Goal: Transaction & Acquisition: Book appointment/travel/reservation

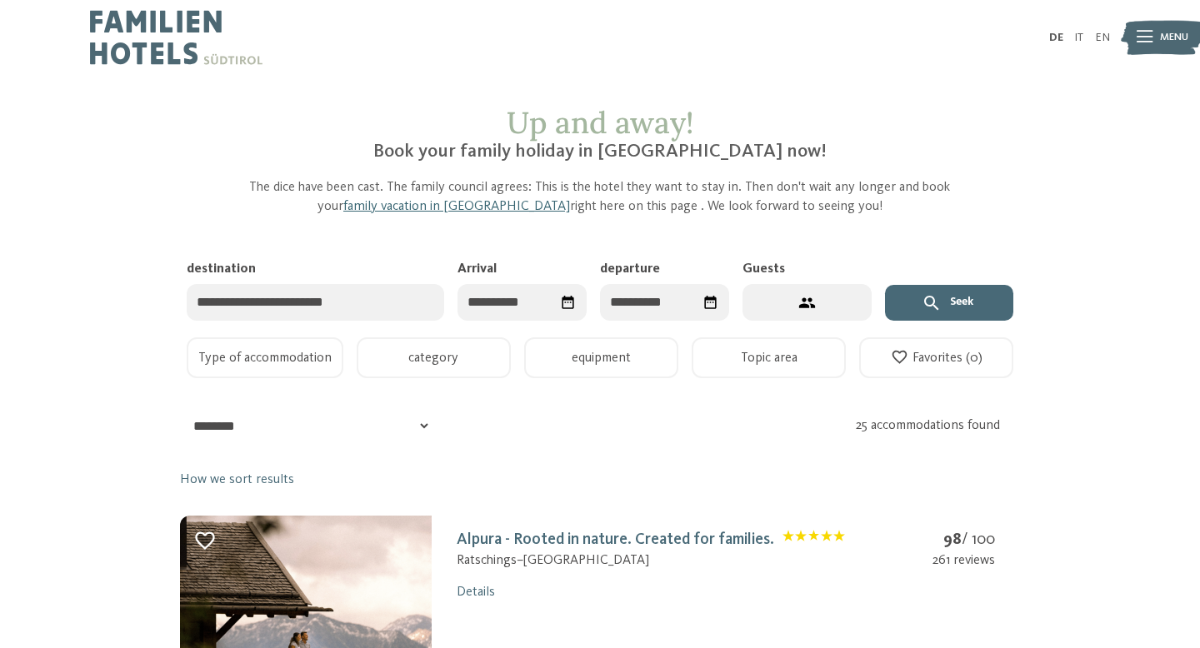
click at [397, 303] on input "destination" at bounding box center [316, 302] width 258 height 37
click at [476, 300] on input "Arrival" at bounding box center [521, 302] width 129 height 37
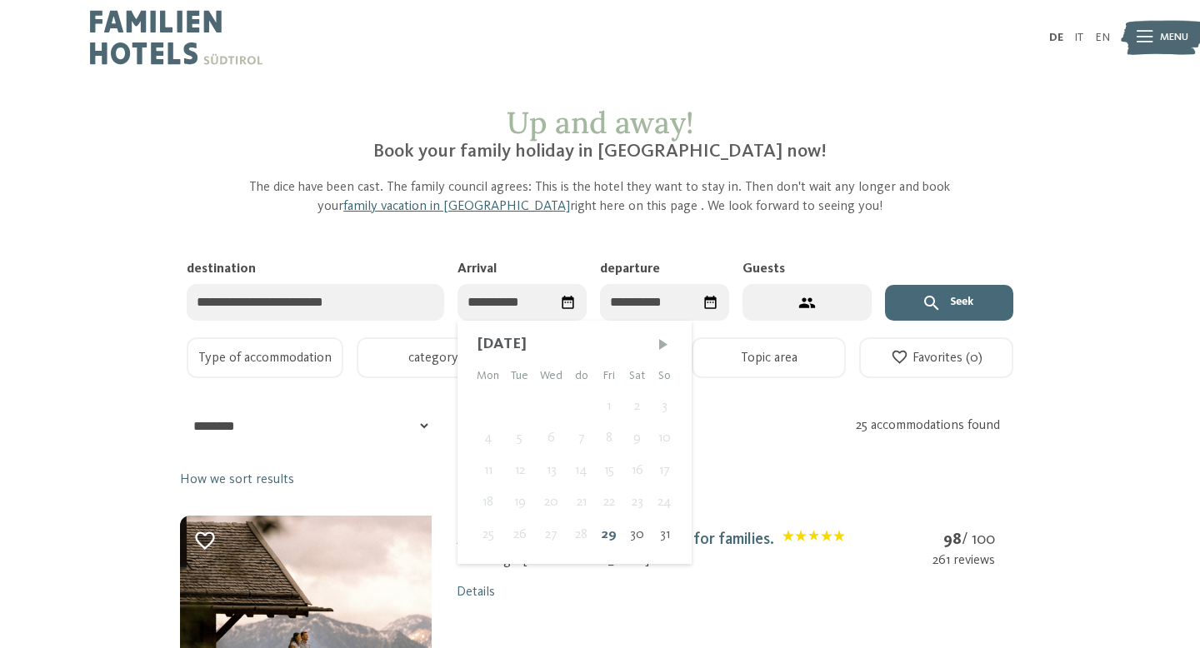
click at [661, 341] on span "Next month" at bounding box center [663, 344] width 17 height 17
click at [661, 341] on span "Next month" at bounding box center [658, 344] width 17 height 17
click at [661, 341] on span "Next month" at bounding box center [662, 344] width 17 height 17
click at [661, 341] on span "Next month" at bounding box center [661, 344] width 17 height 17
click at [661, 341] on span "Next month" at bounding box center [658, 344] width 17 height 17
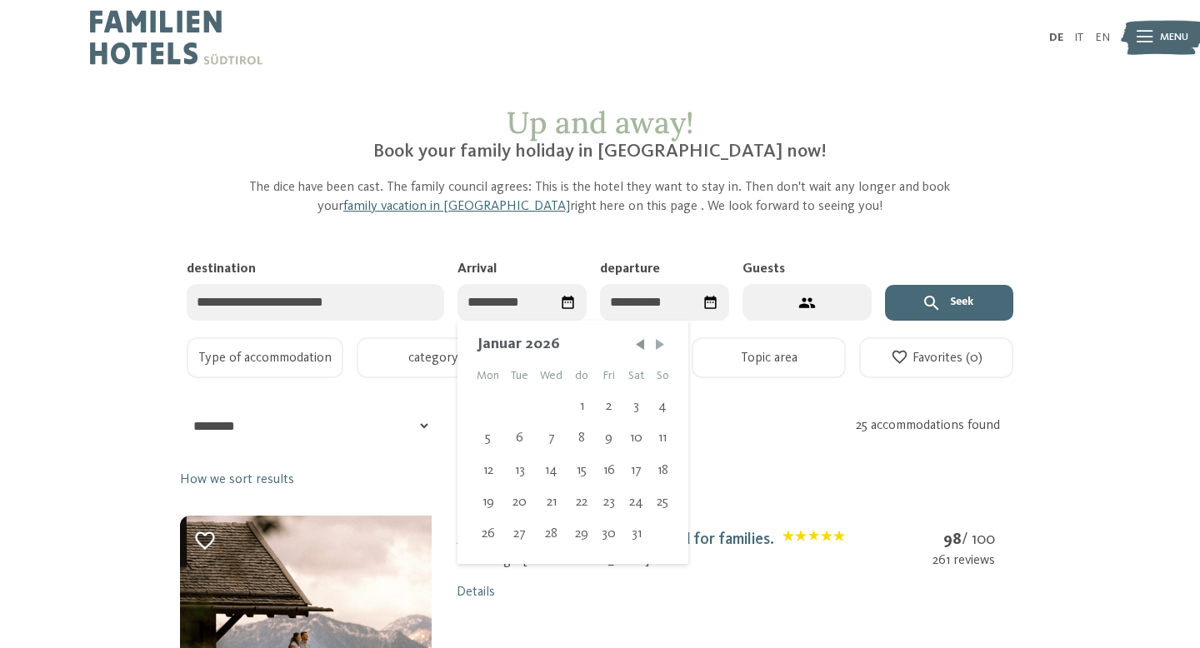
click at [661, 341] on span "Next month" at bounding box center [660, 344] width 17 height 17
click at [664, 442] on div "8" at bounding box center [662, 438] width 25 height 32
type input "**********"
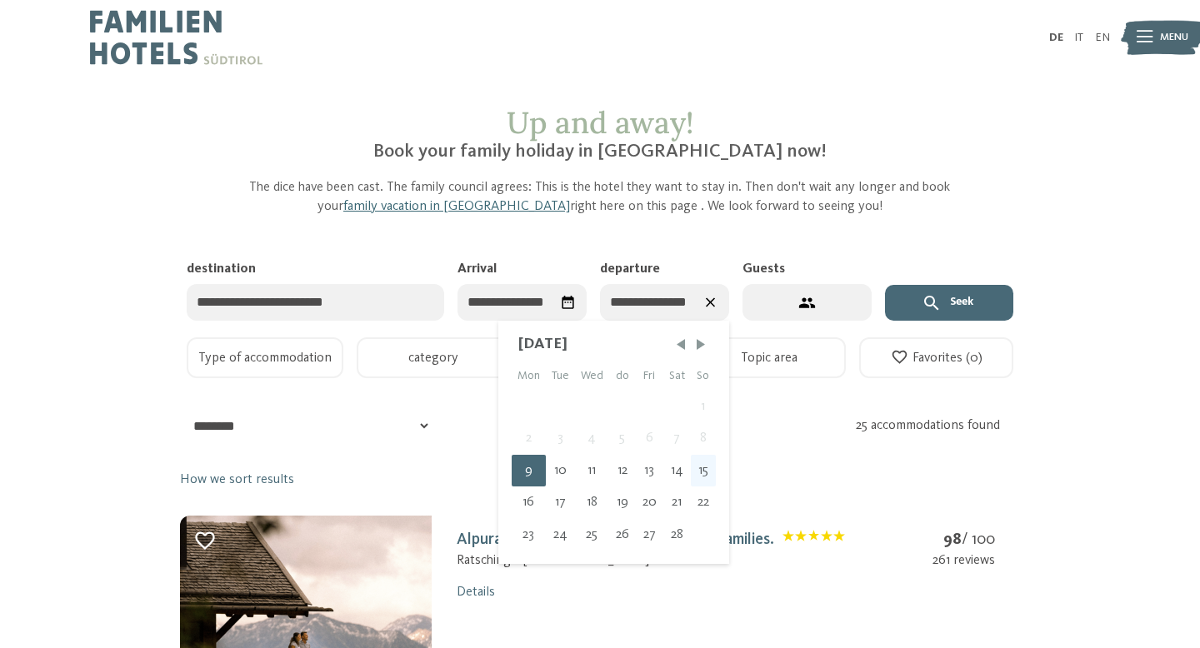
click at [703, 476] on font "15" at bounding box center [703, 470] width 10 height 13
type input "**********"
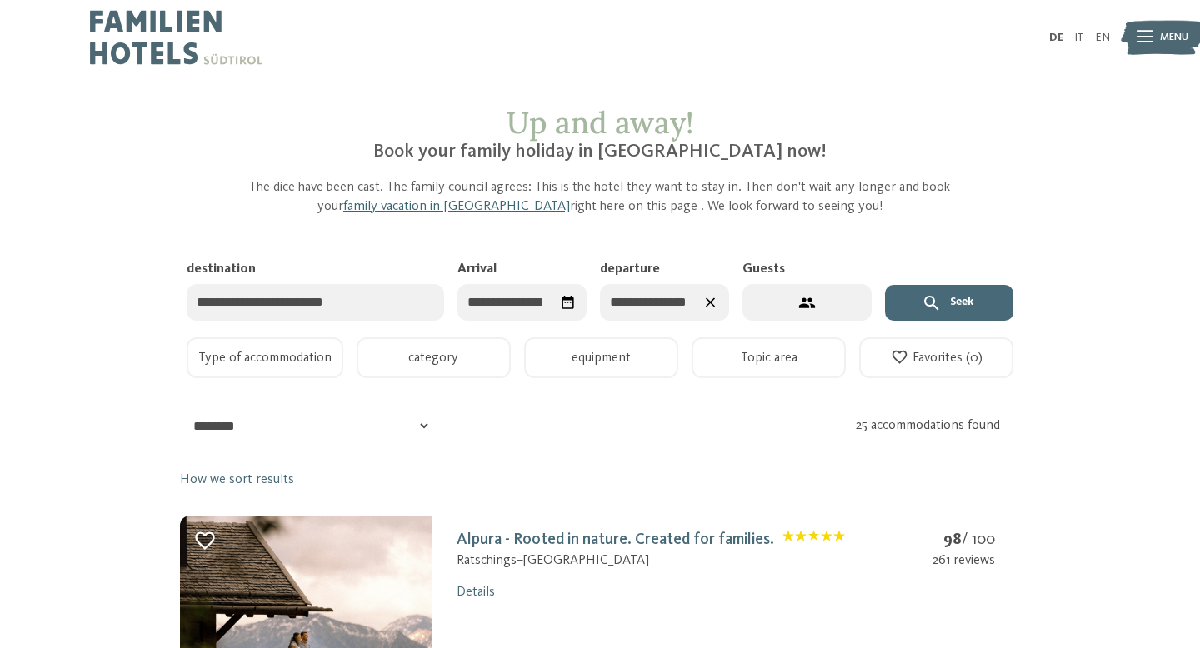
click at [828, 300] on button "2 guests – 1 room" at bounding box center [806, 302] width 129 height 37
select select "*"
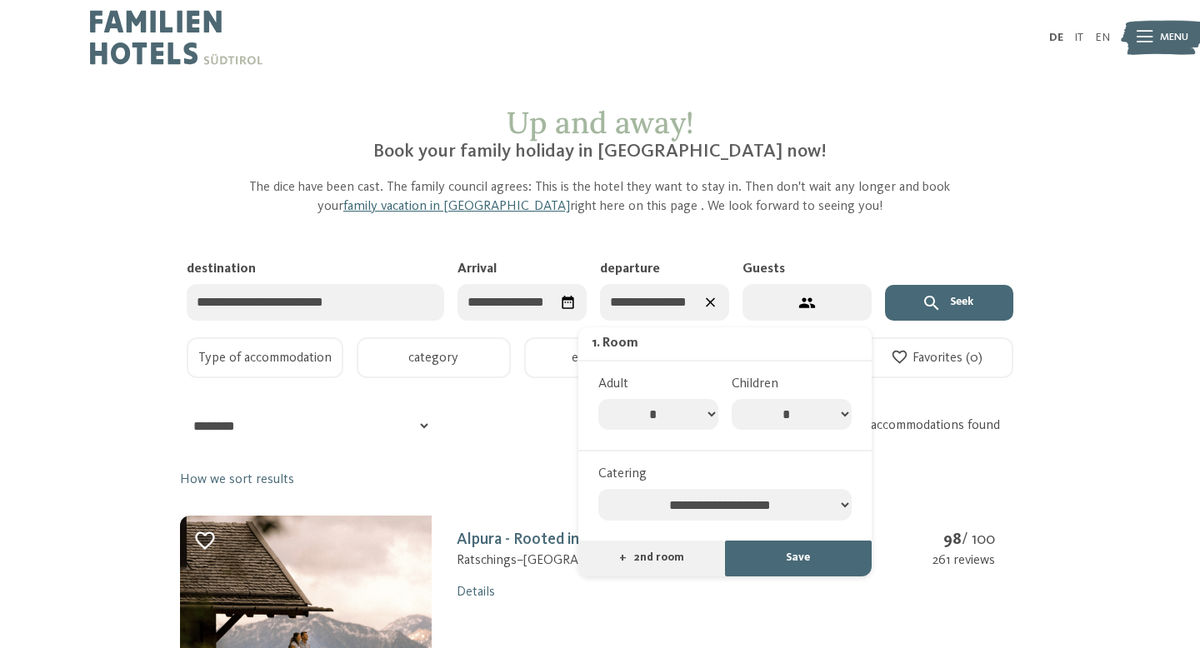
click at [824, 422] on select "* * * * * * * *" at bounding box center [792, 415] width 120 height 32
select select "*"
click at [732, 399] on select "* * * * * * * *" at bounding box center [792, 415] width 120 height 32
select select "*"
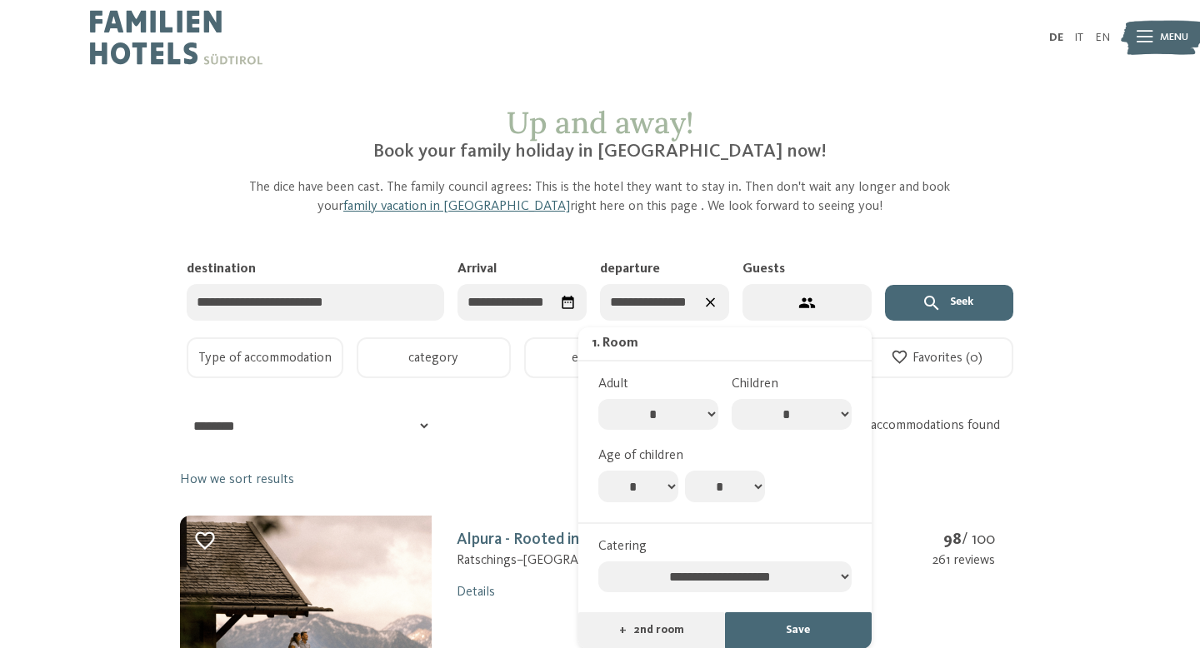
click at [662, 488] on select "* * * * * * * * * * ** ** ** ** ** ** ** **" at bounding box center [638, 487] width 80 height 32
select select "*"
click at [598, 474] on select "* * * * * * * * * * ** ** ** ** ** ** ** **" at bounding box center [638, 487] width 80 height 32
click at [721, 488] on select "* * * * * * * * * * ** ** ** ** ** ** ** **" at bounding box center [725, 487] width 80 height 32
select select "*"
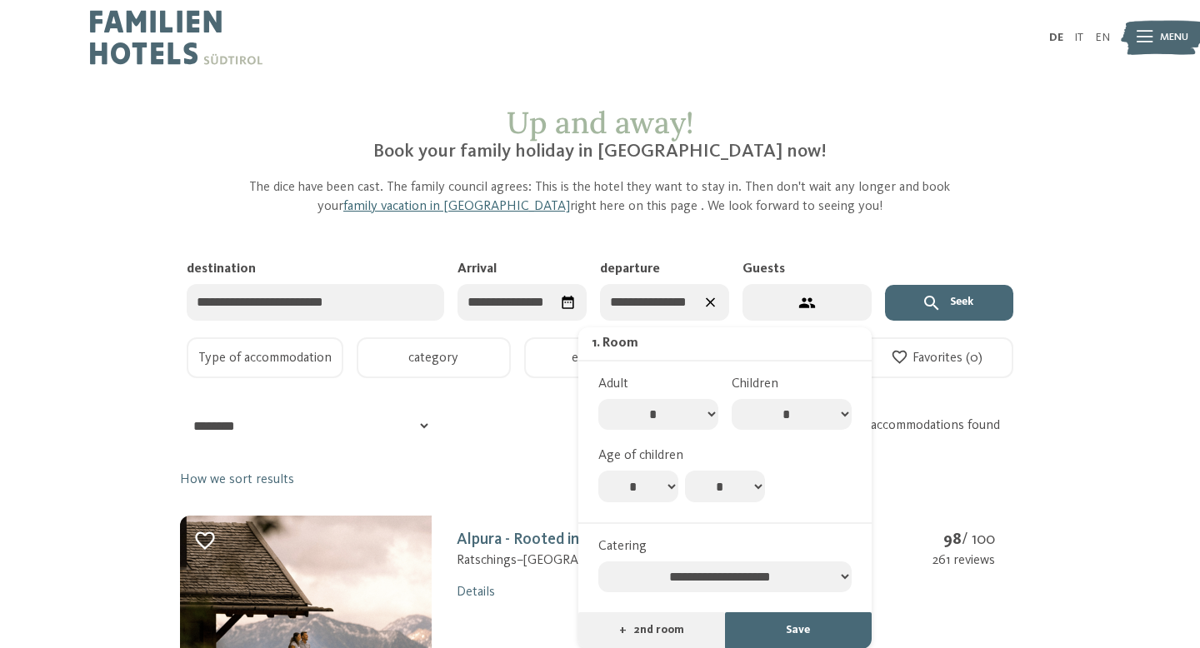
click at [685, 474] on select "* * * * * * * * * * ** ** ** ** ** ** ** **" at bounding box center [725, 487] width 80 height 32
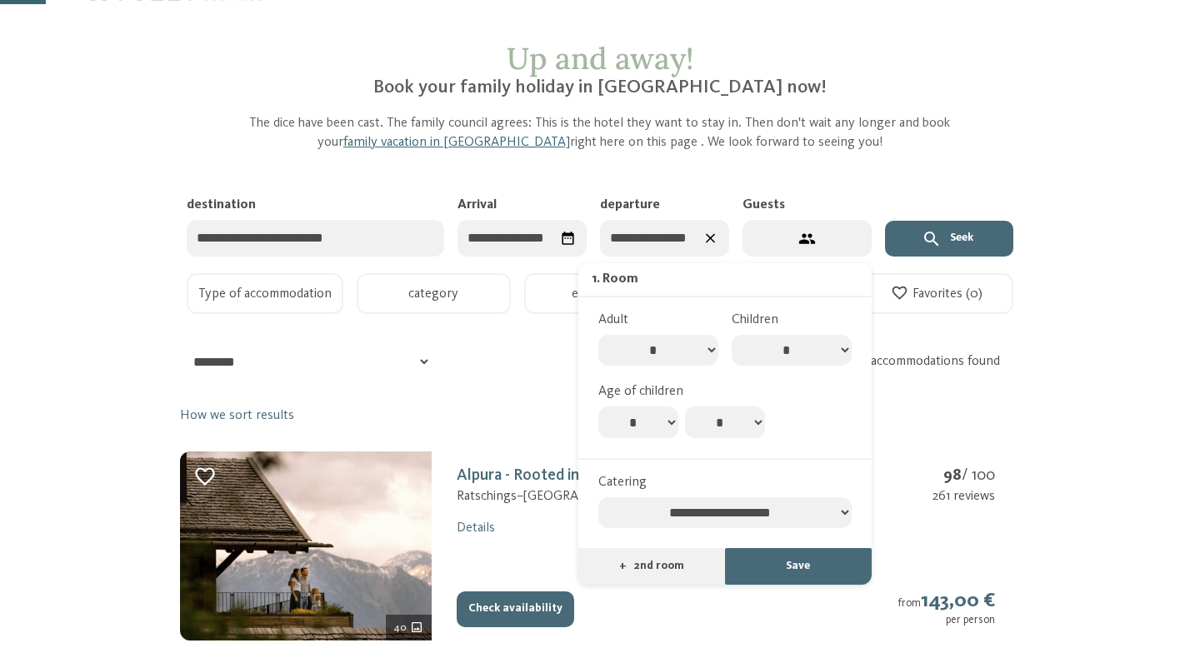
scroll to position [113, 0]
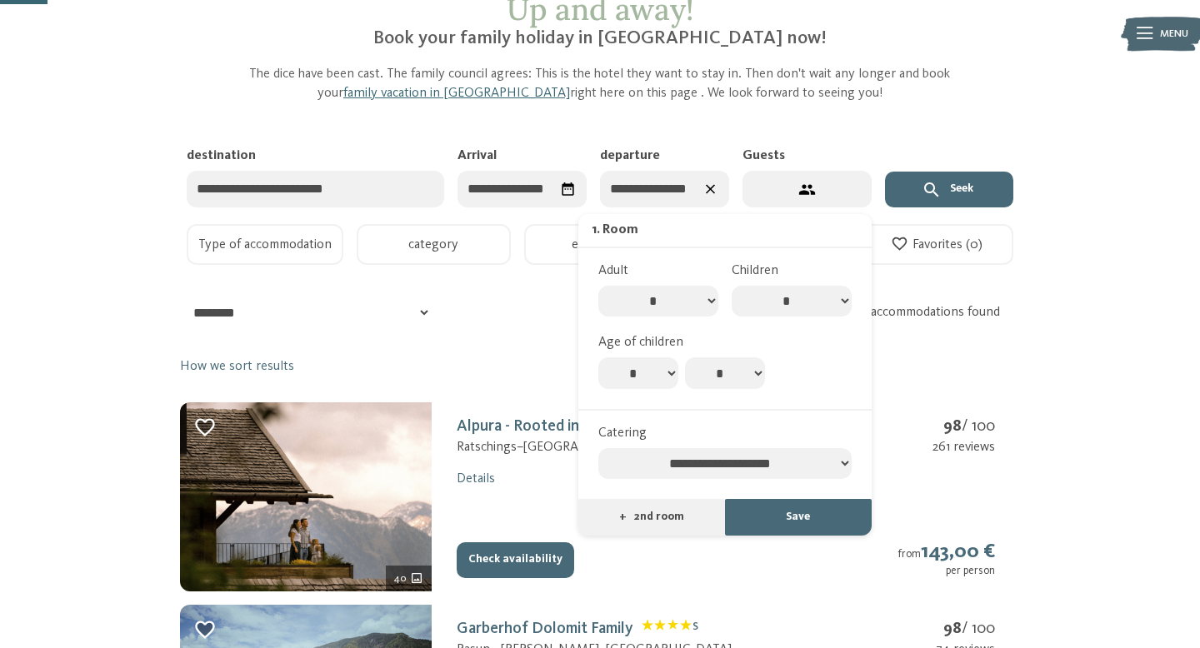
click at [781, 531] on button "Save" at bounding box center [798, 517] width 147 height 37
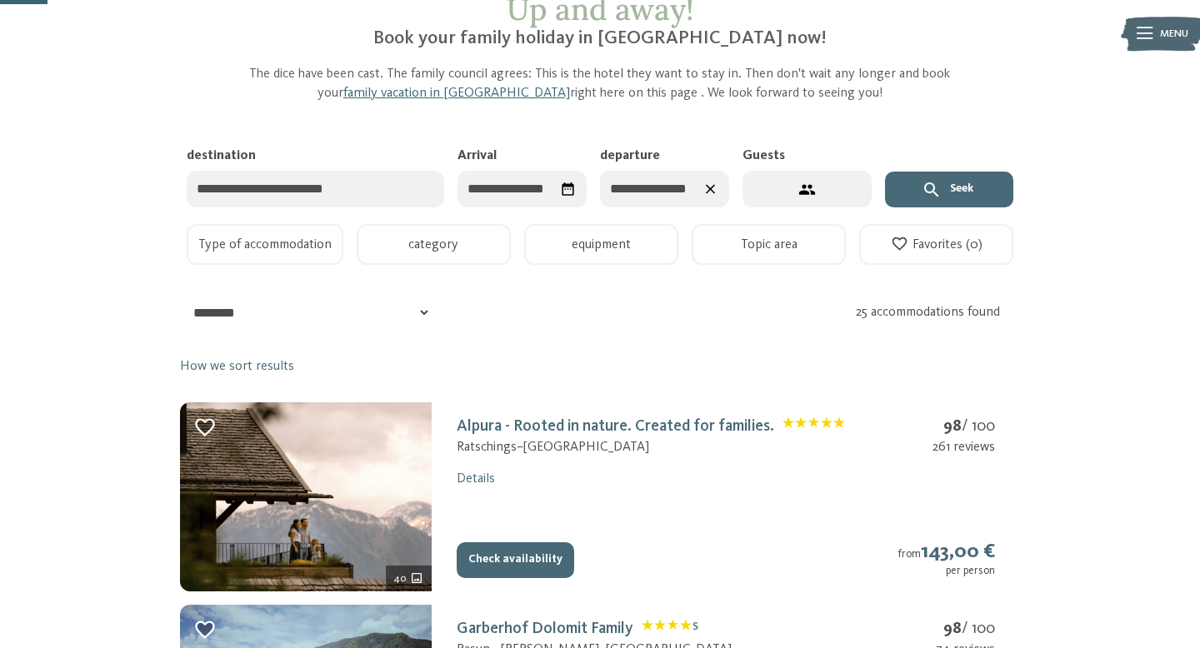
click at [950, 197] on button "Seek" at bounding box center [949, 190] width 129 height 37
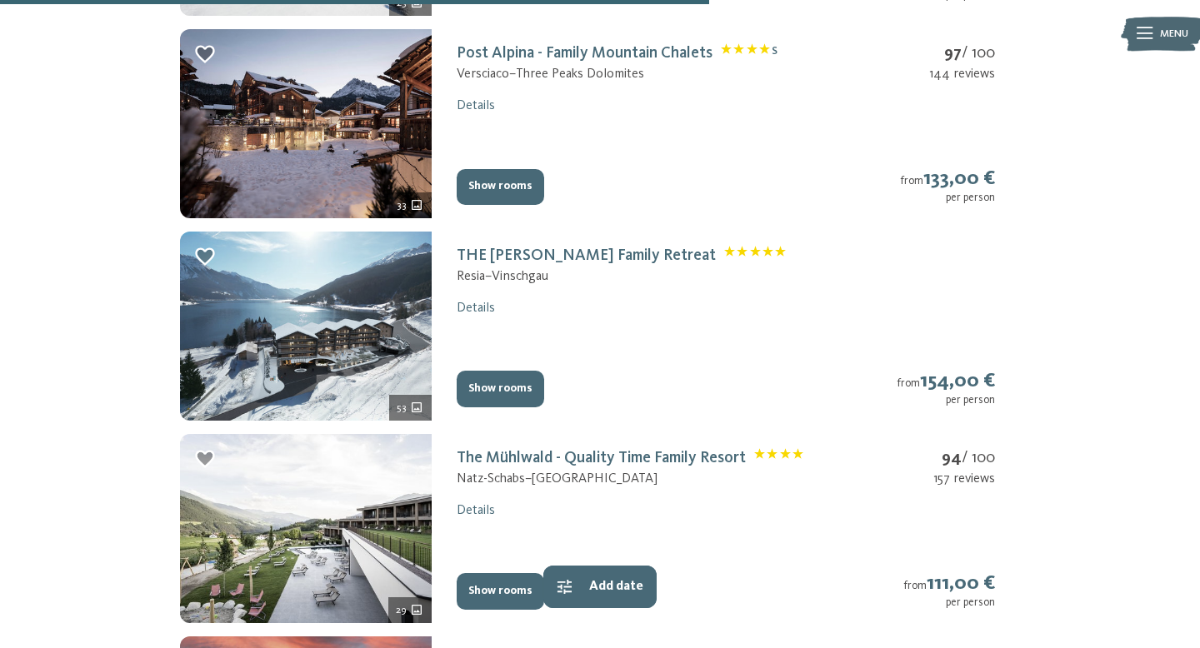
scroll to position [1705, 0]
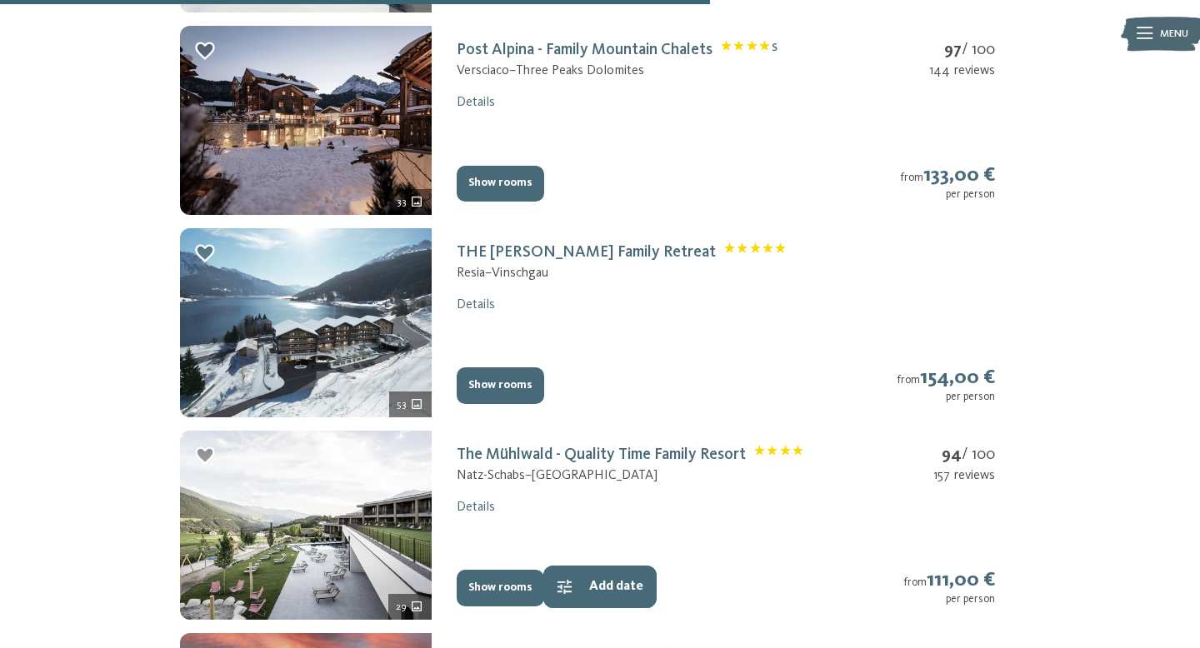
click at [472, 108] on font "Details" at bounding box center [476, 102] width 38 height 13
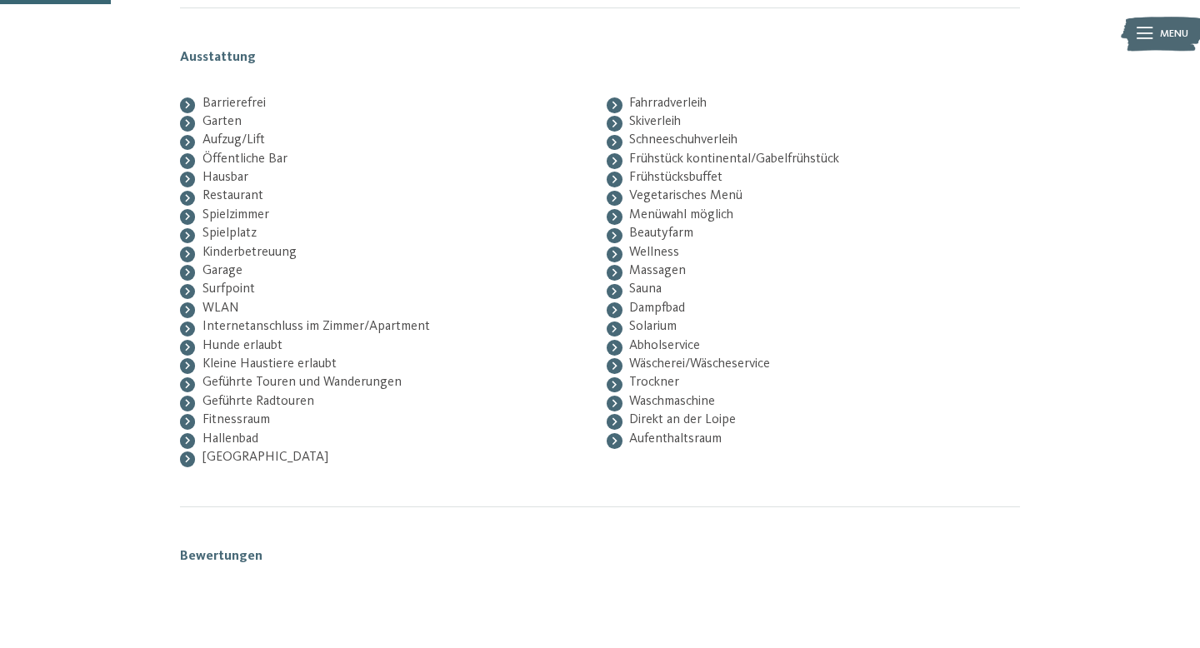
scroll to position [247, 0]
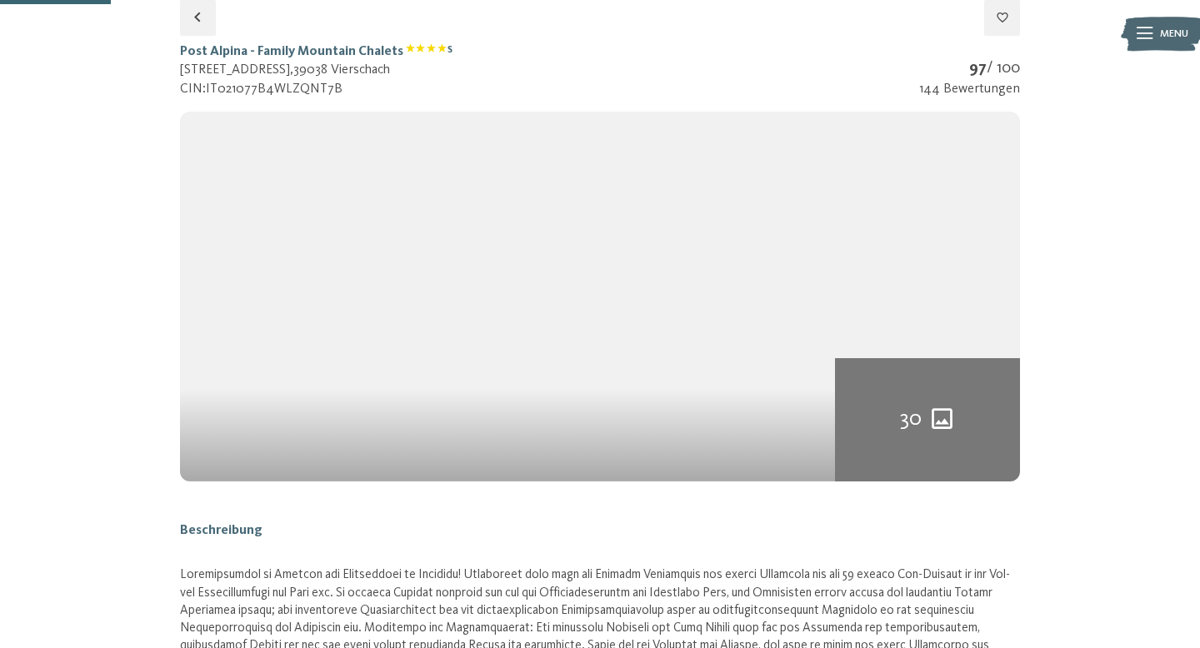
select select "*"
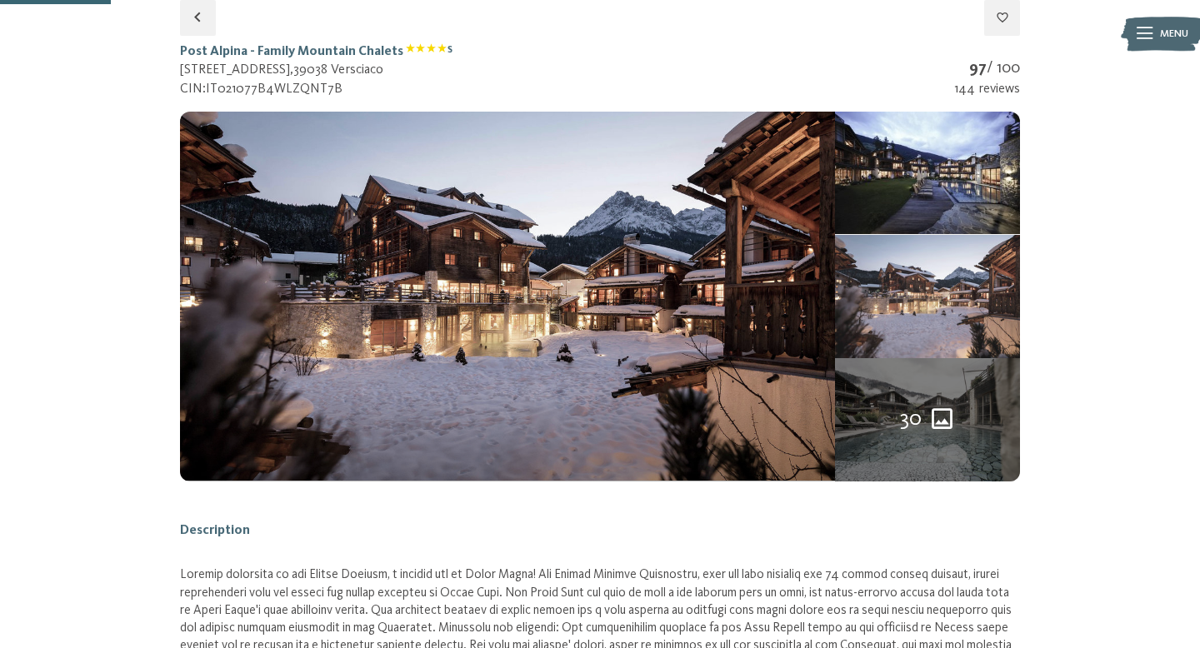
click at [925, 312] on img at bounding box center [927, 296] width 185 height 123
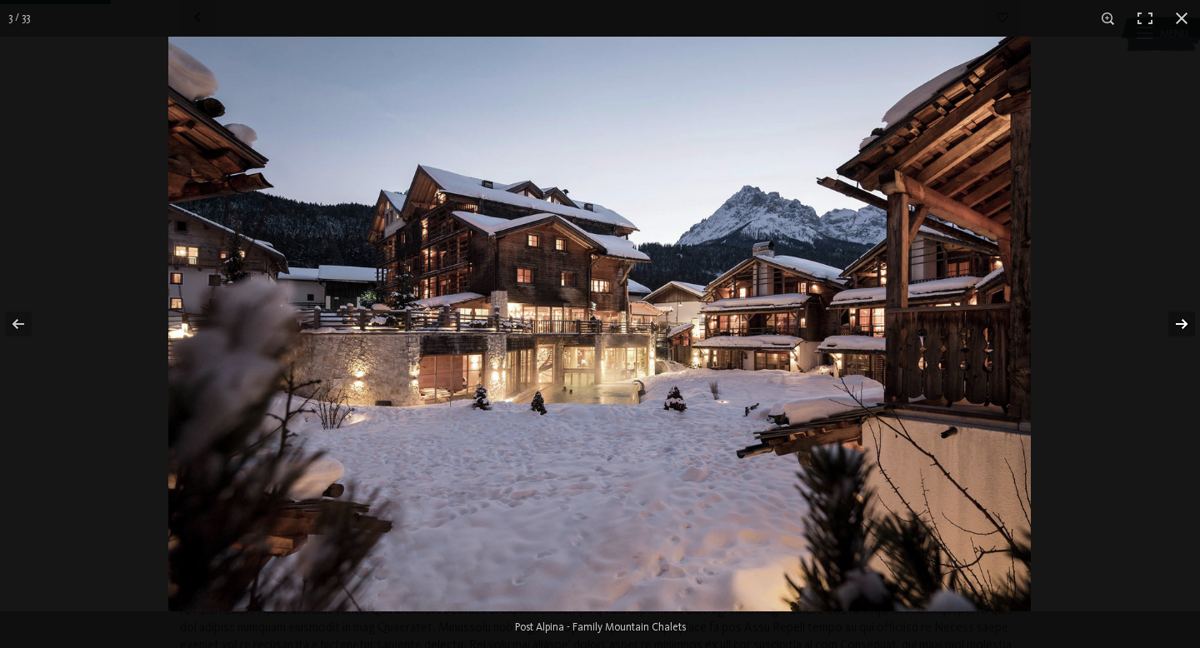
click at [1181, 324] on button "button" at bounding box center [1170, 323] width 58 height 83
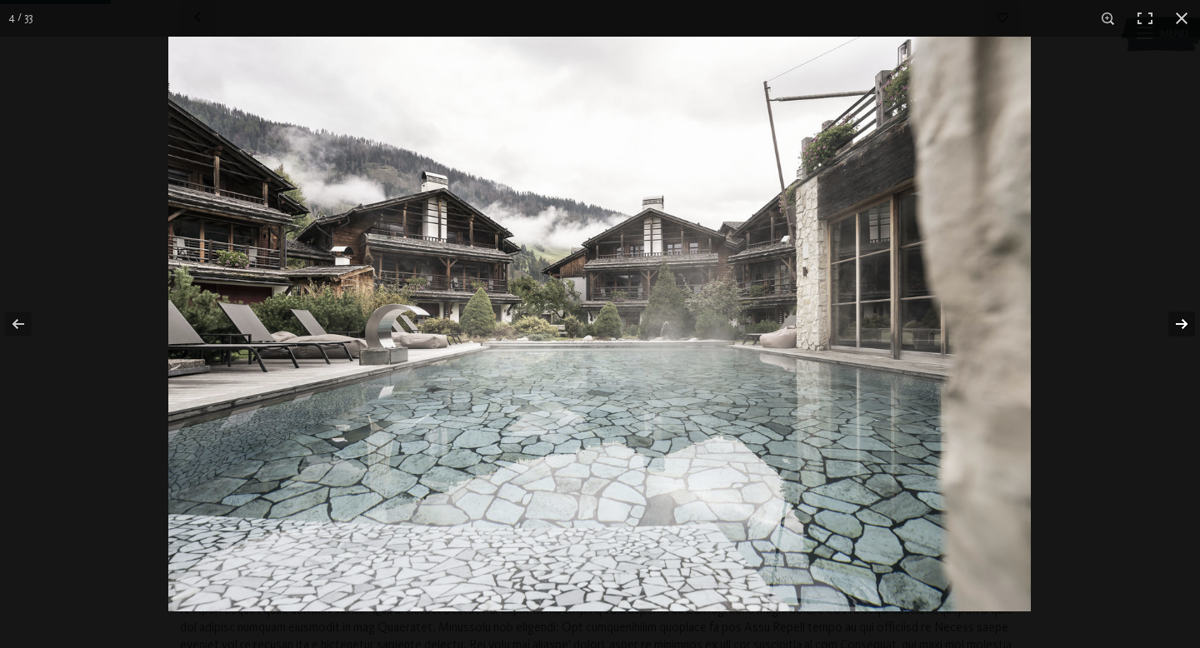
click at [1181, 324] on button "button" at bounding box center [1170, 323] width 58 height 83
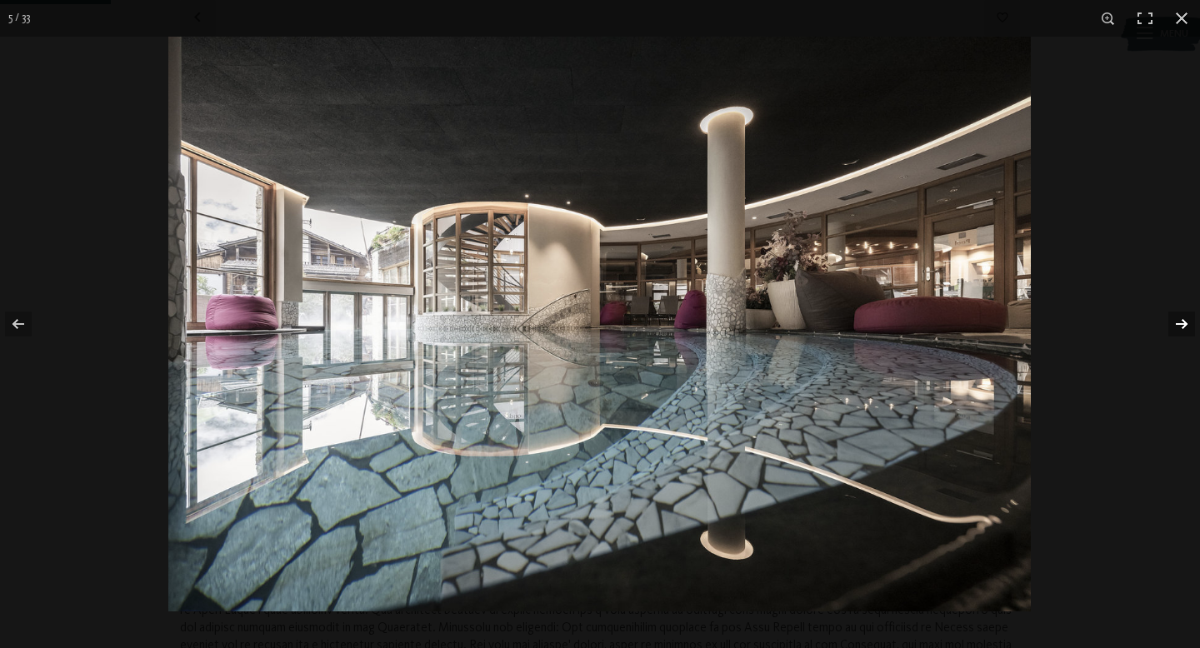
click at [1181, 324] on button "button" at bounding box center [1170, 323] width 58 height 83
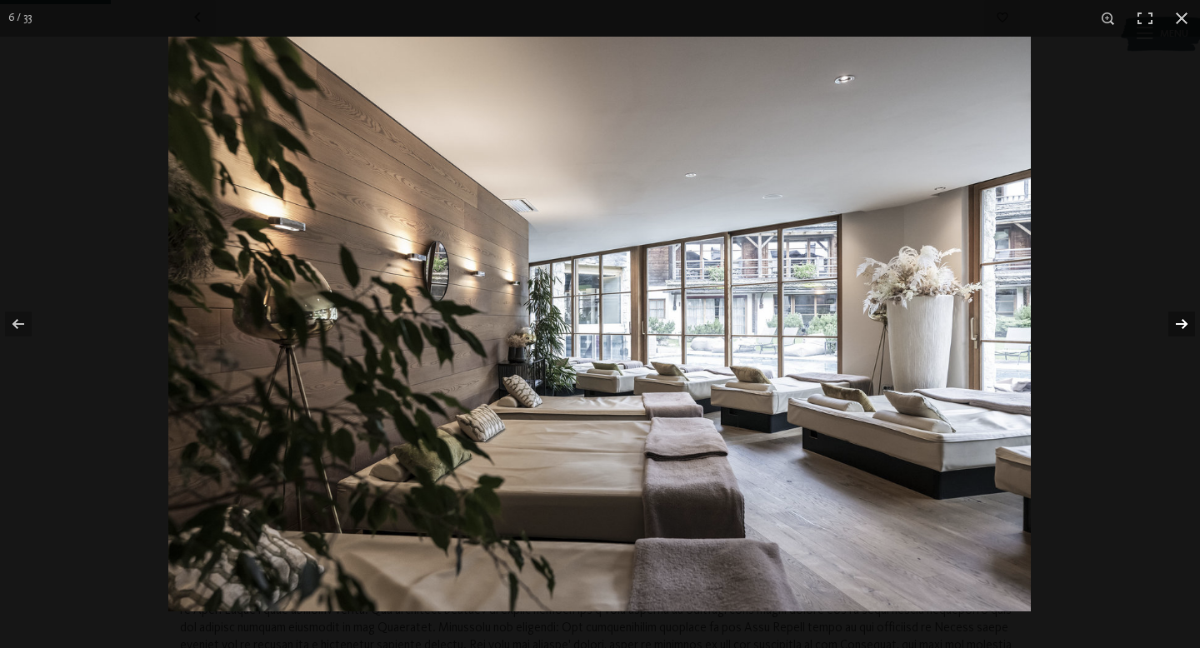
click at [1181, 324] on button "button" at bounding box center [1170, 323] width 58 height 83
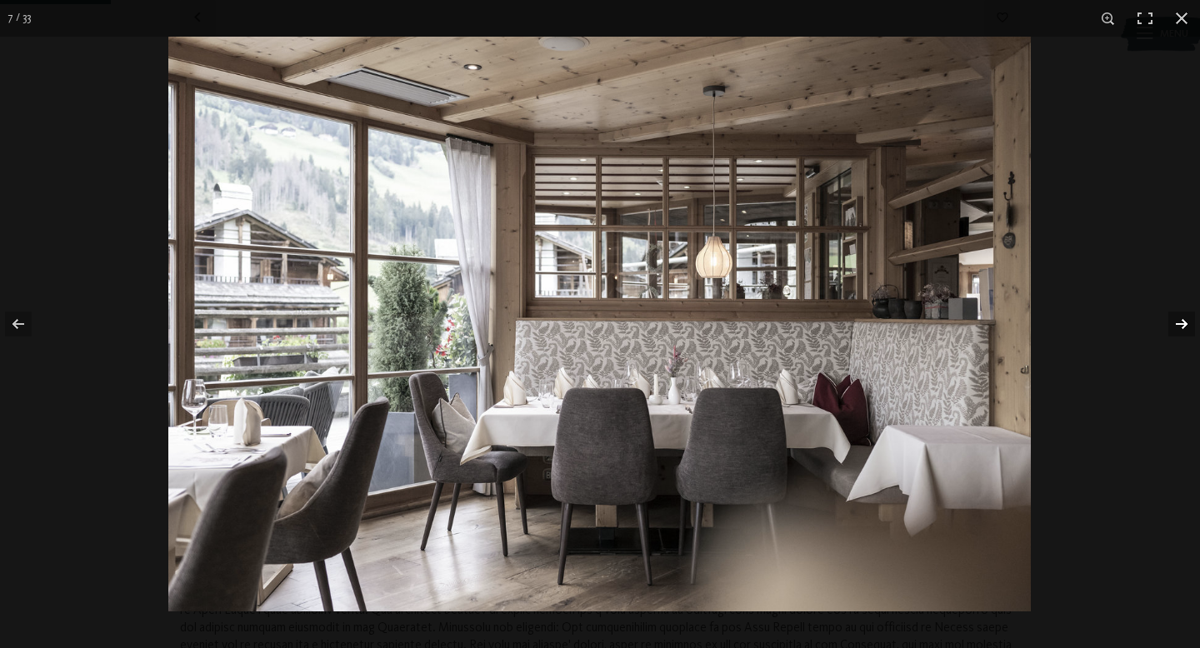
click at [1181, 324] on button "button" at bounding box center [1170, 323] width 58 height 83
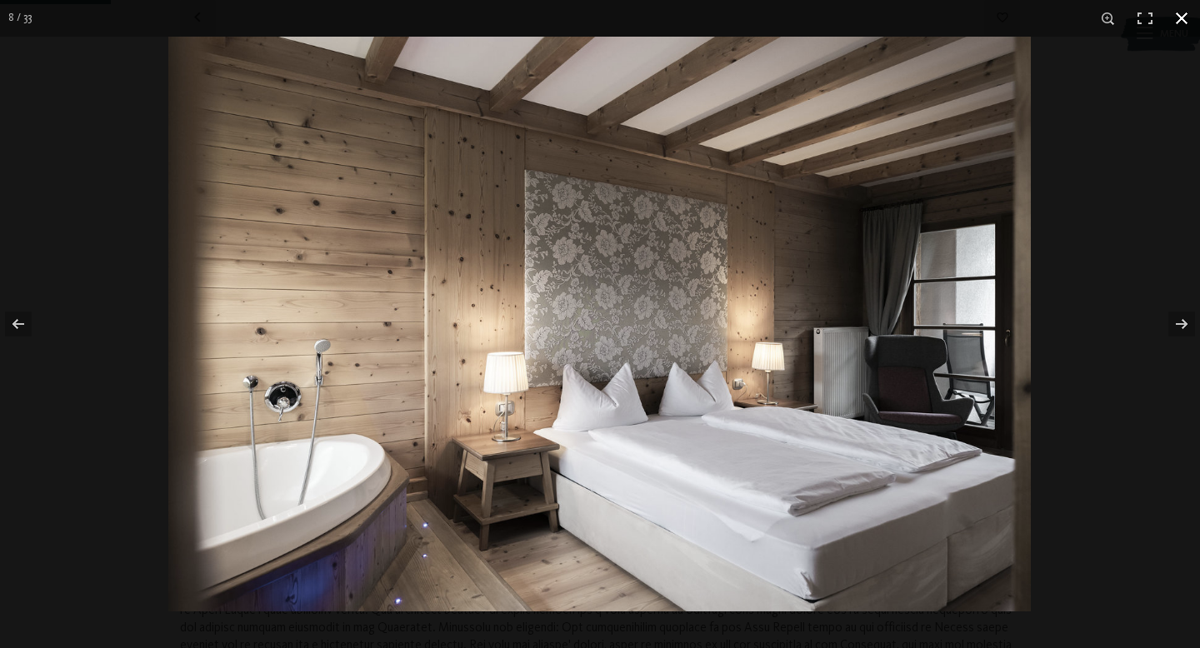
click at [1177, 12] on button "button" at bounding box center [1181, 18] width 37 height 37
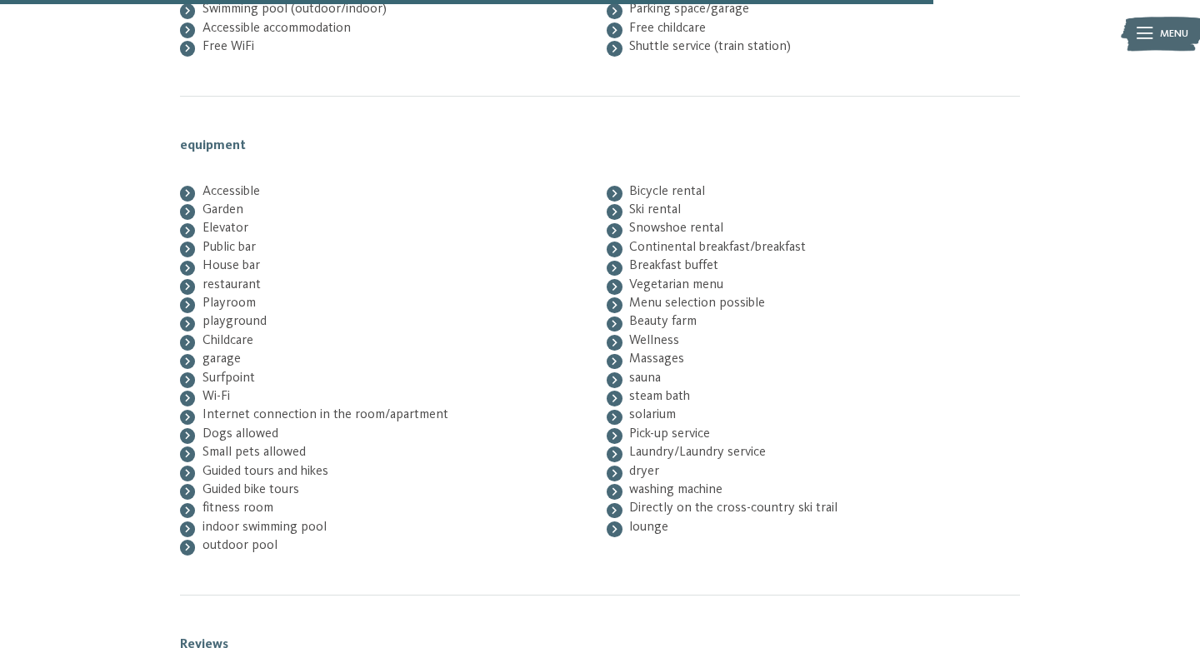
scroll to position [3555, 0]
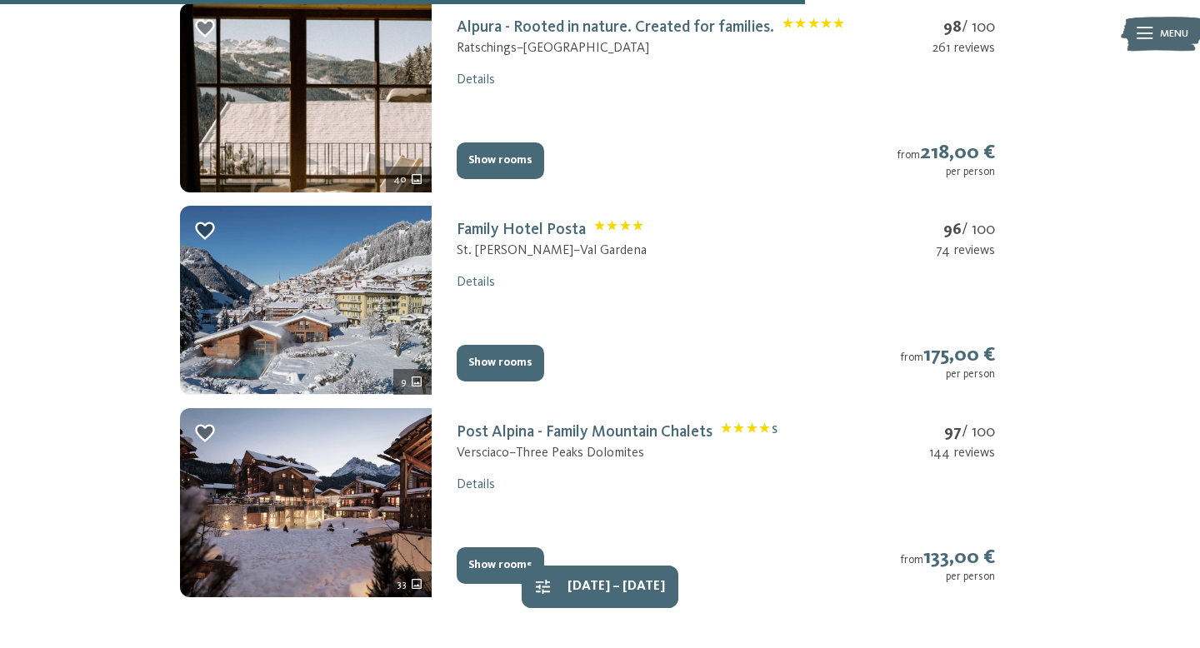
scroll to position [1932, 0]
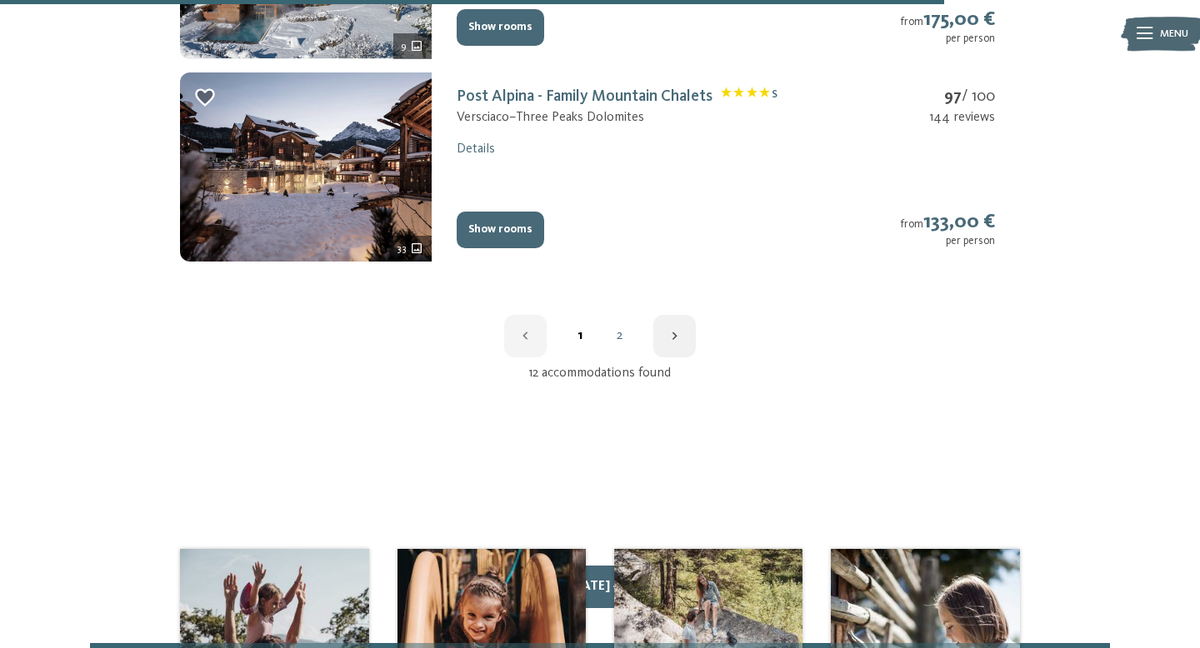
click at [627, 342] on link "2" at bounding box center [620, 335] width 40 height 13
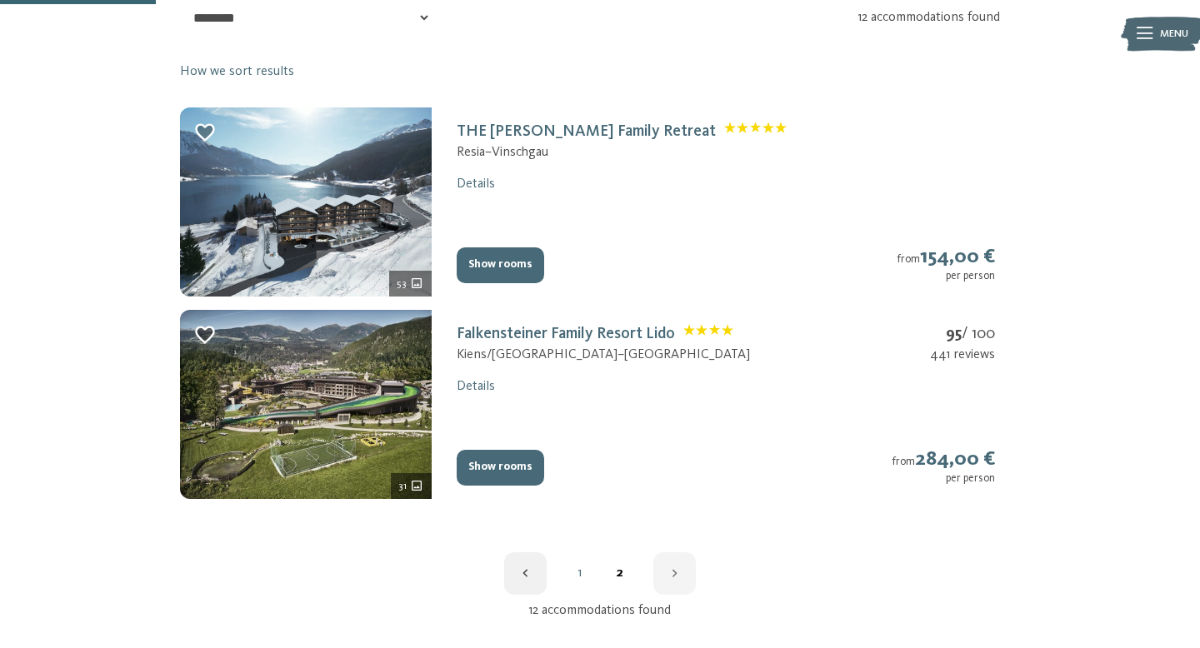
click at [585, 580] on link "1" at bounding box center [580, 573] width 40 height 13
